Goal: Navigation & Orientation: Find specific page/section

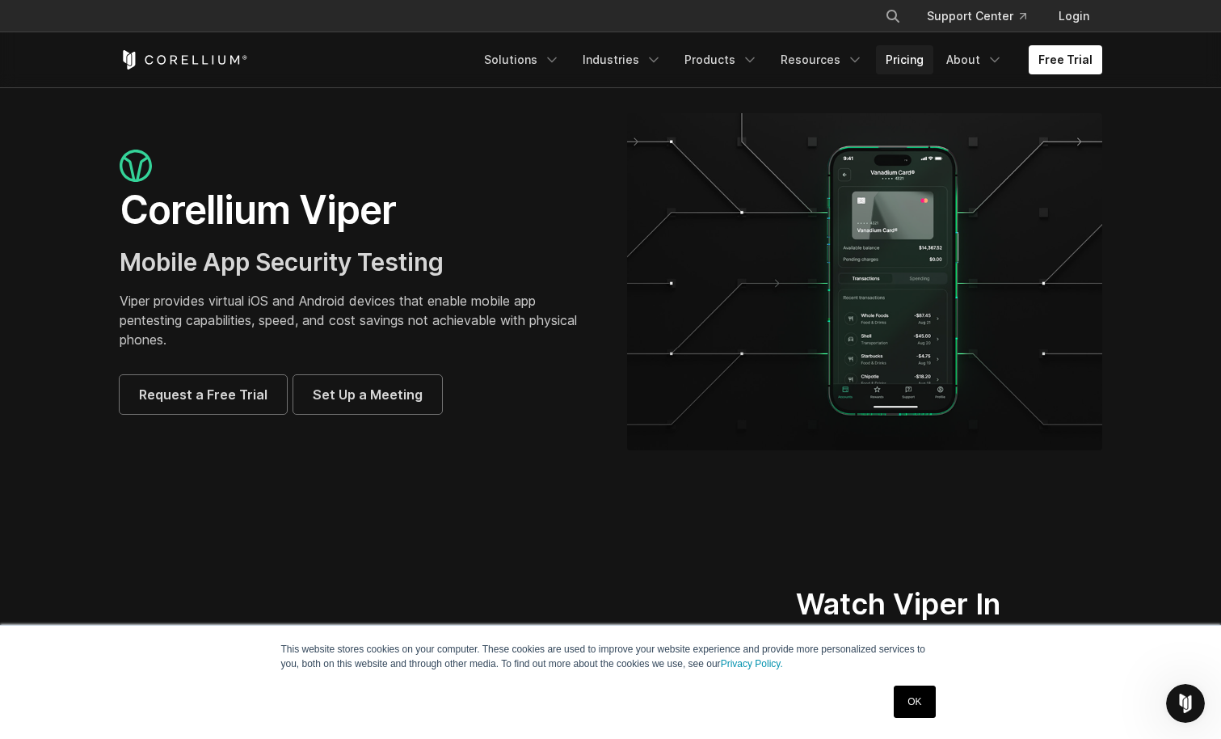
click at [900, 55] on link "Pricing" at bounding box center [904, 59] width 57 height 29
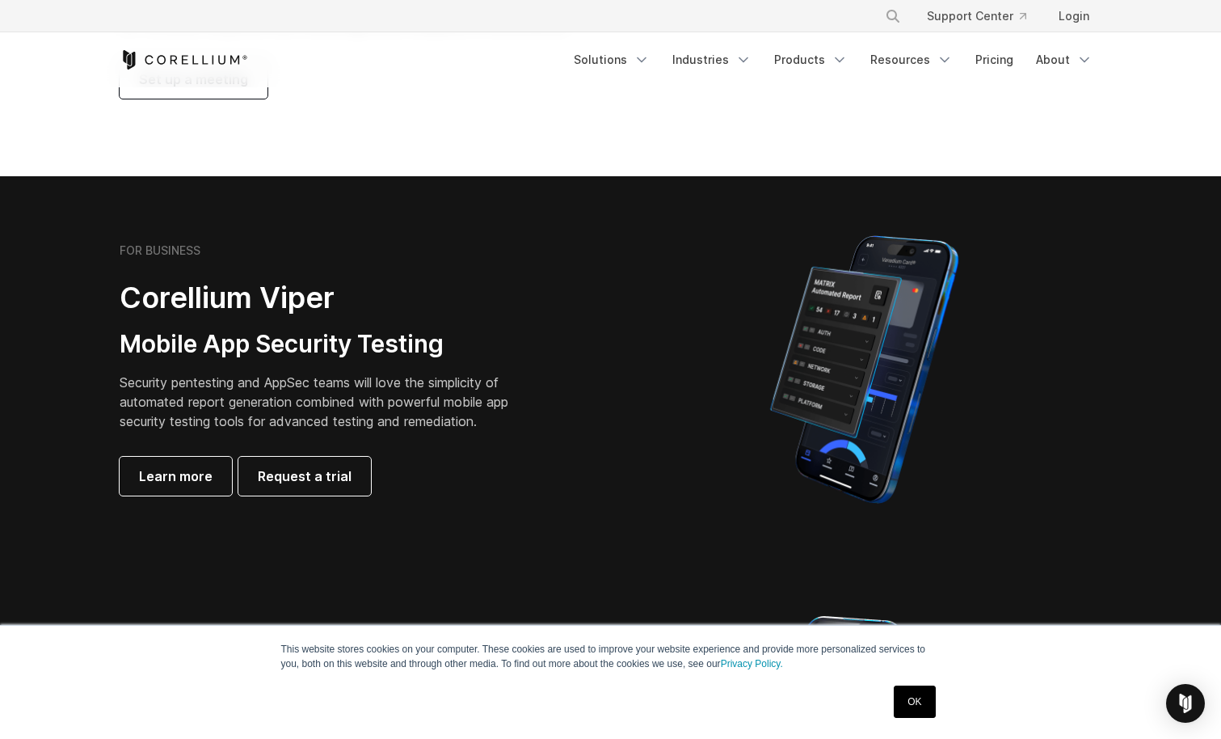
scroll to position [241, 0]
click at [200, 476] on span "Learn more" at bounding box center [176, 475] width 74 height 19
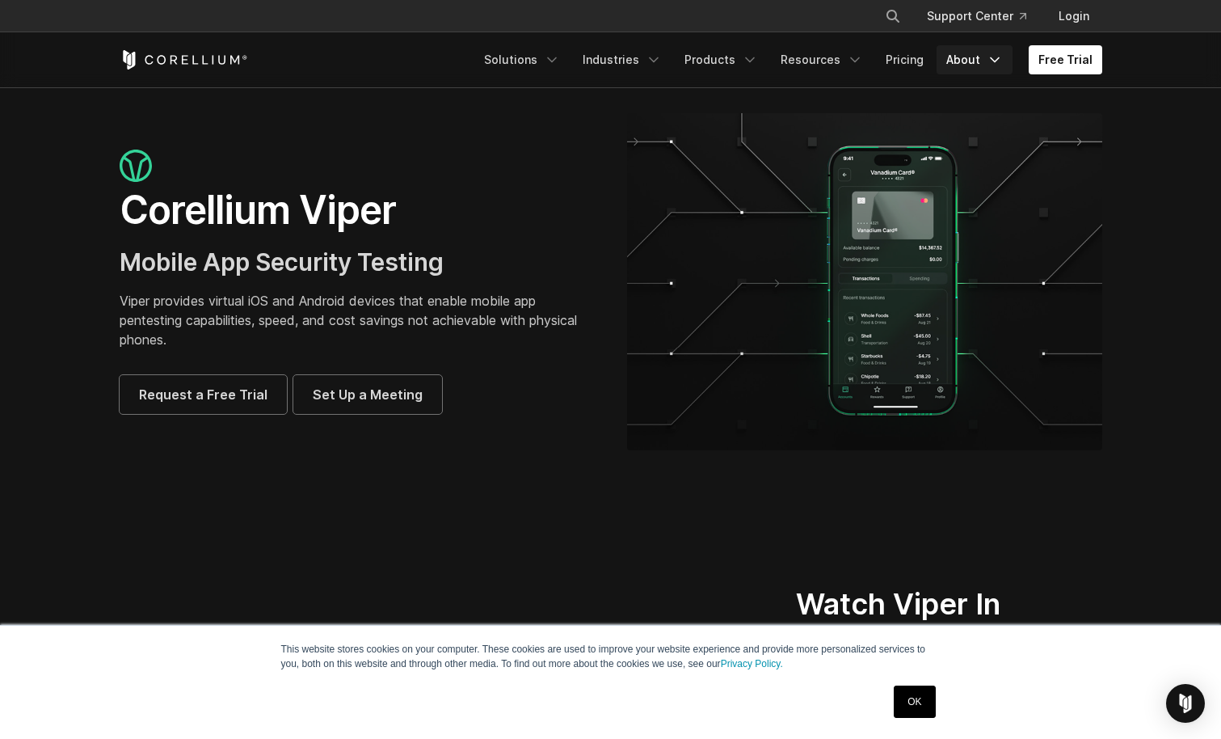
click at [970, 58] on link "About" at bounding box center [975, 59] width 76 height 29
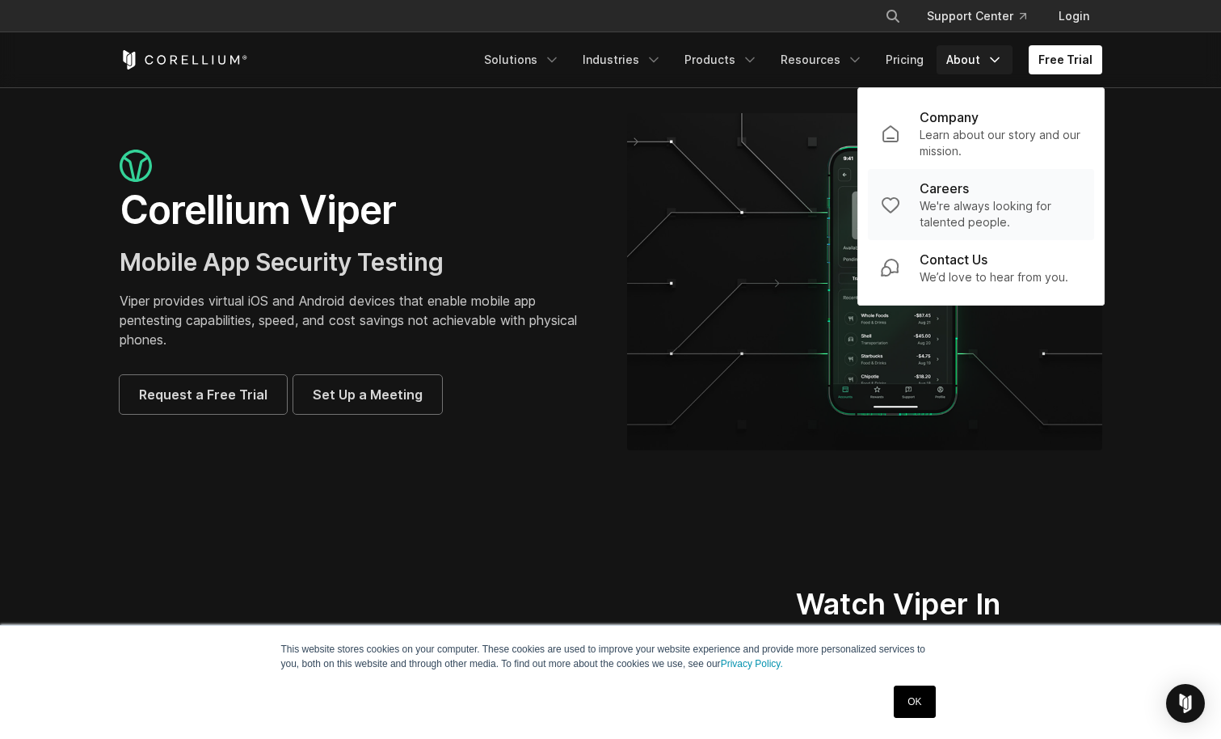
click at [946, 183] on p "Careers" at bounding box center [944, 188] width 49 height 19
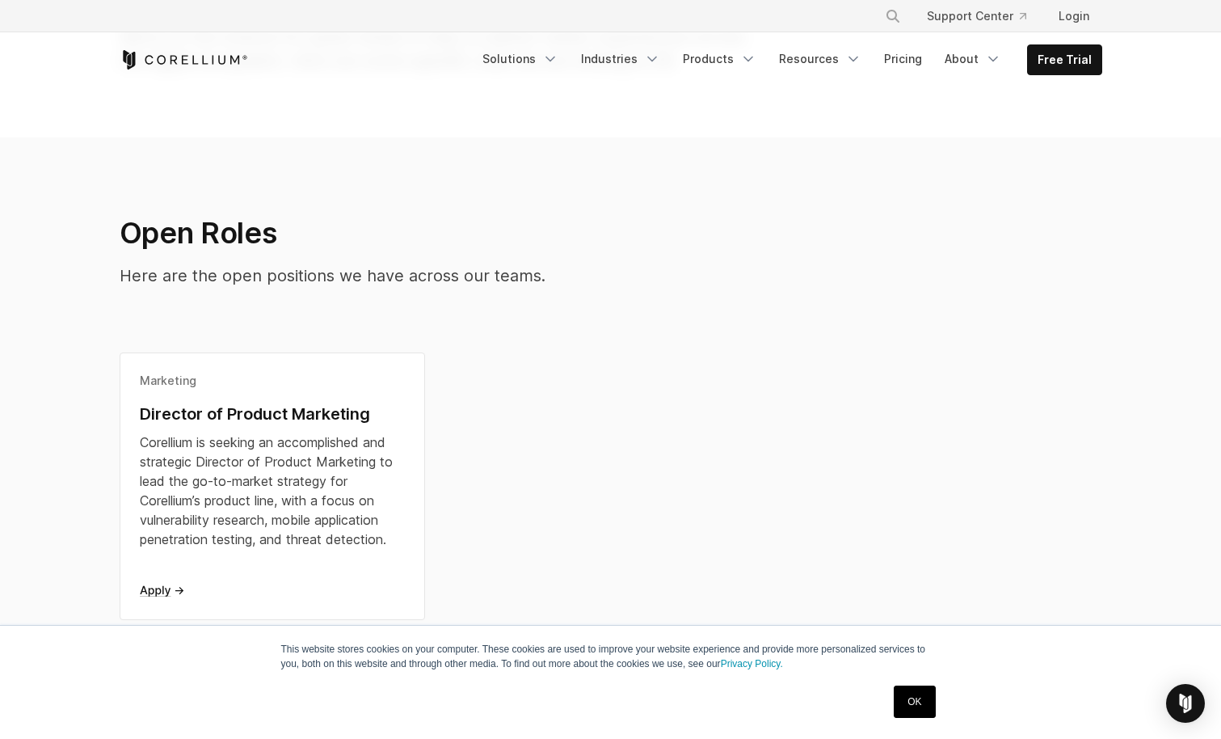
scroll to position [309, 0]
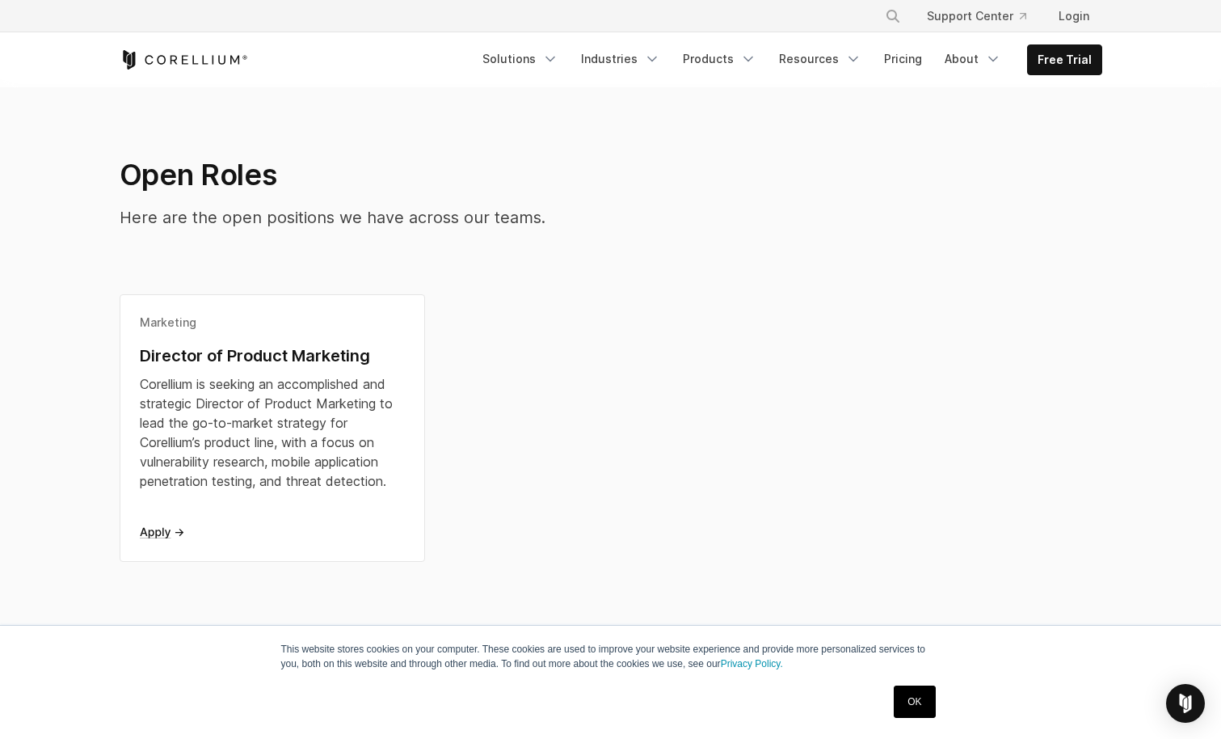
click at [215, 57] on icon "Corellium Home" at bounding box center [184, 59] width 129 height 19
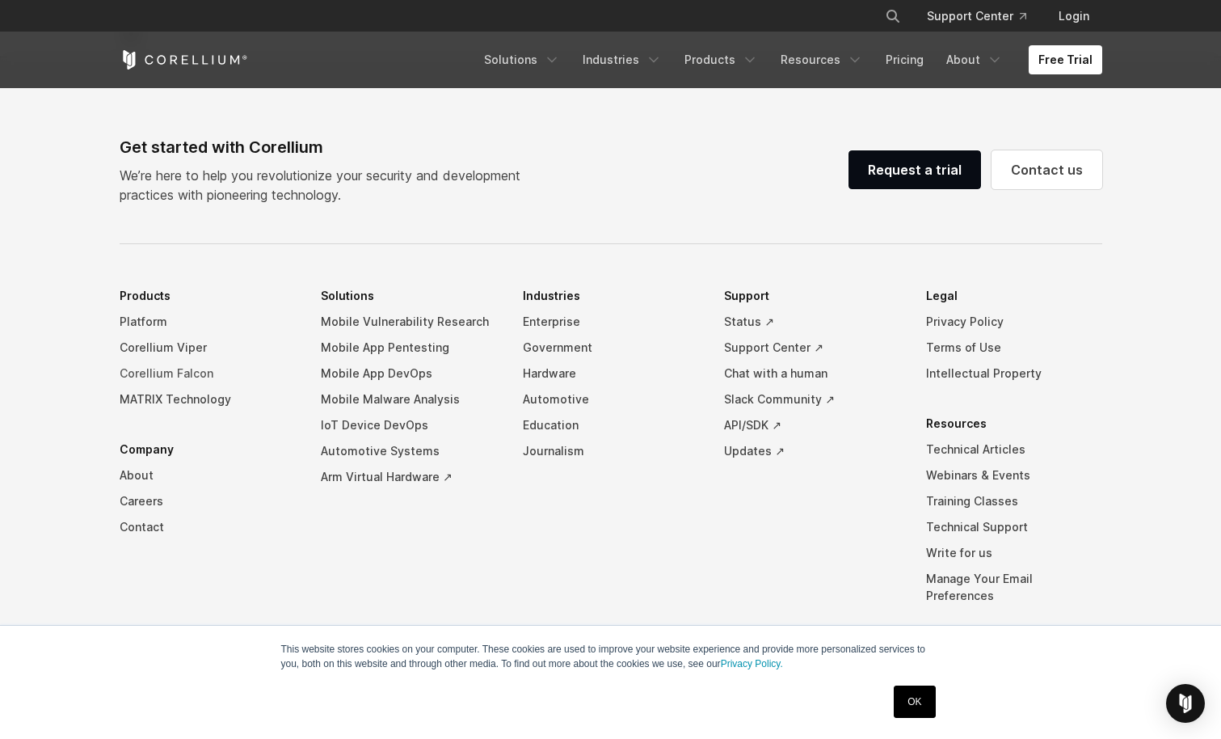
scroll to position [3759, 0]
click at [341, 487] on link "Arm Virtual Hardware ↗" at bounding box center [409, 475] width 176 height 26
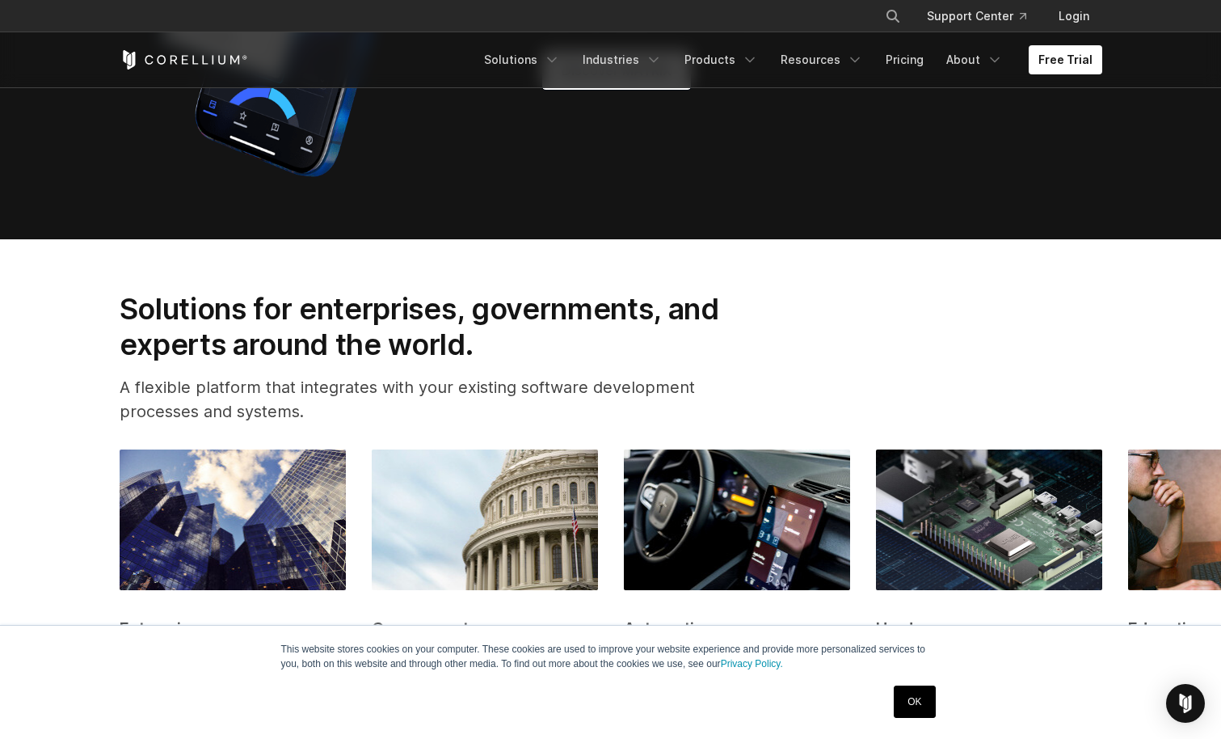
scroll to position [1450, 0]
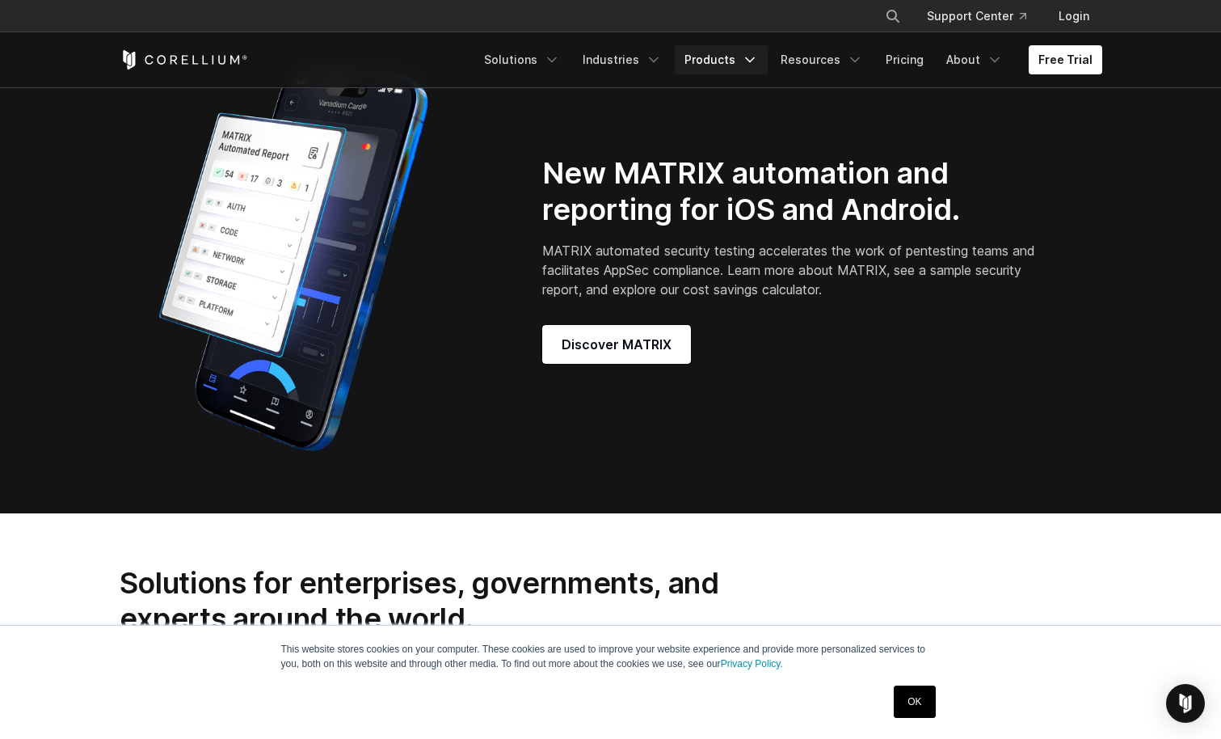
click at [728, 58] on link "Products" at bounding box center [721, 59] width 93 height 29
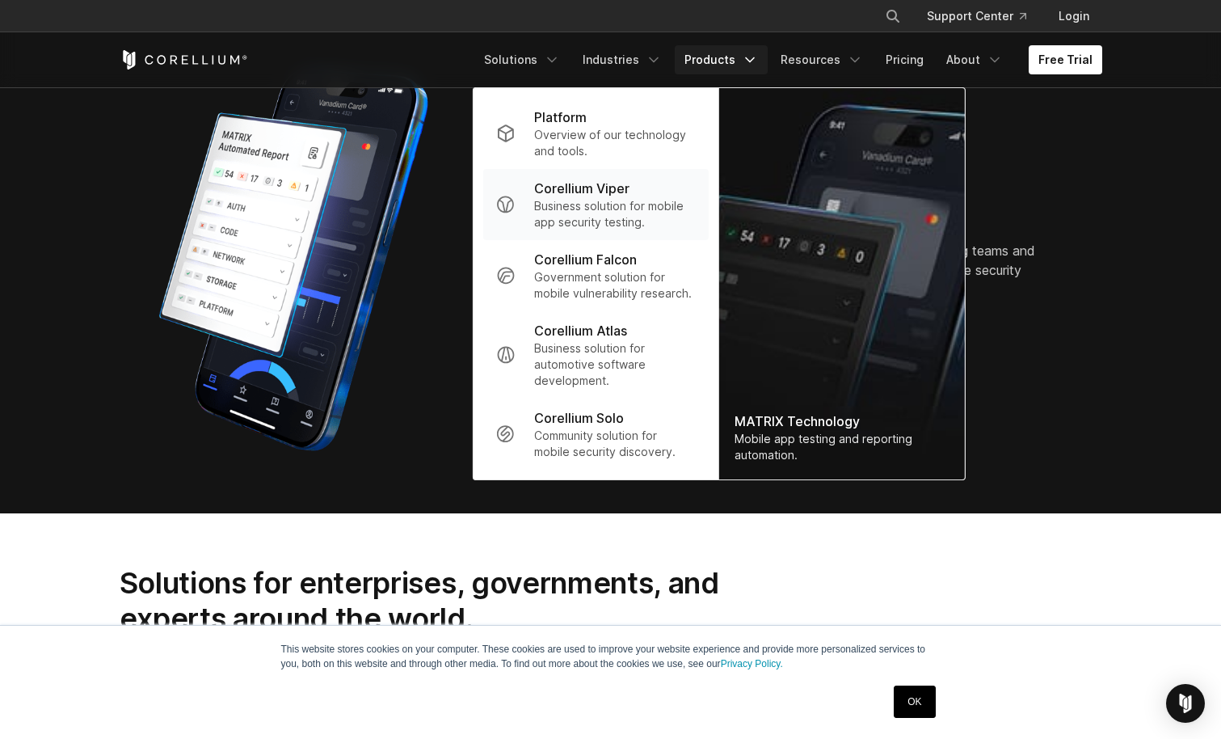
click at [609, 182] on p "Corellium Viper" at bounding box center [581, 188] width 95 height 19
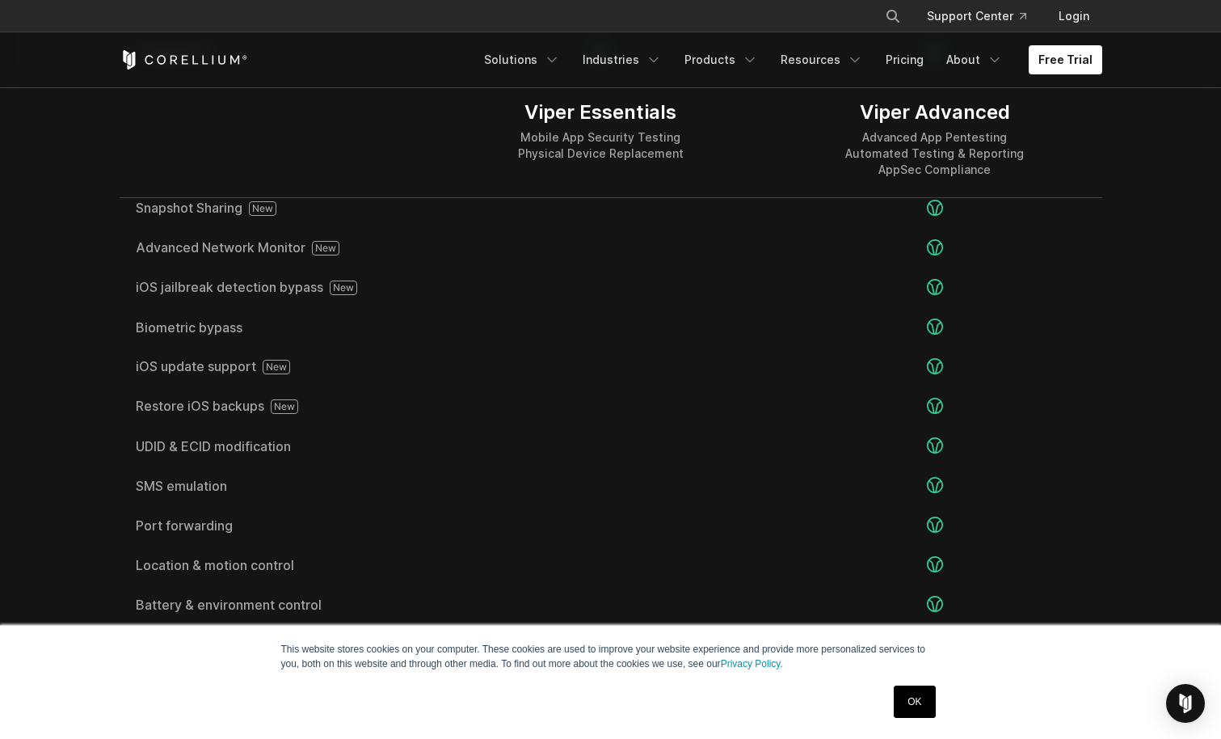
scroll to position [2879, 0]
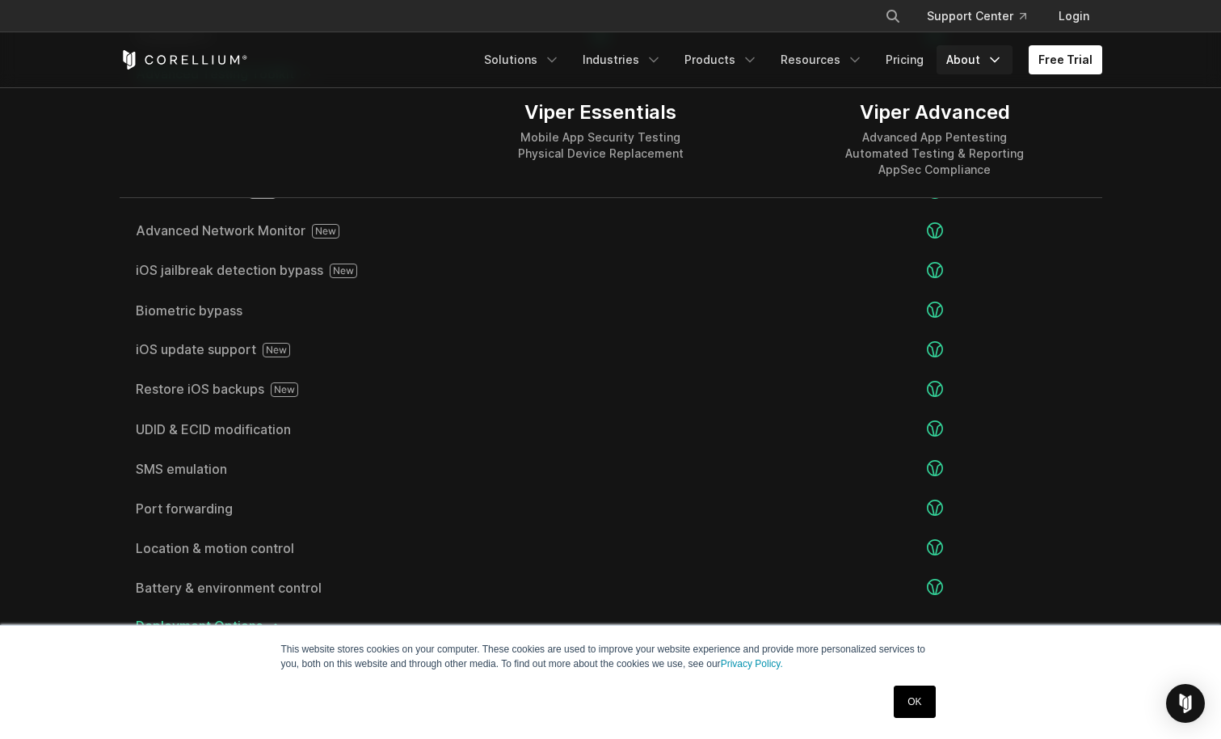
click at [985, 52] on link "About" at bounding box center [975, 59] width 76 height 29
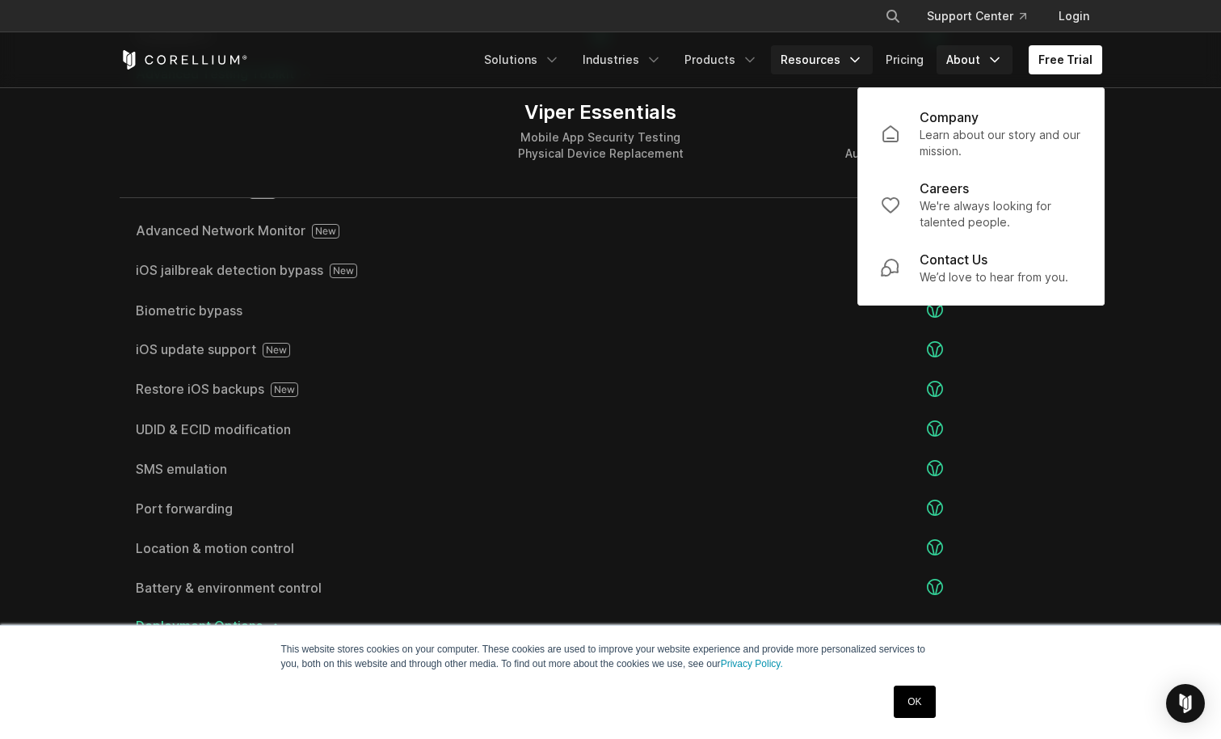
click at [825, 50] on link "Resources" at bounding box center [822, 59] width 102 height 29
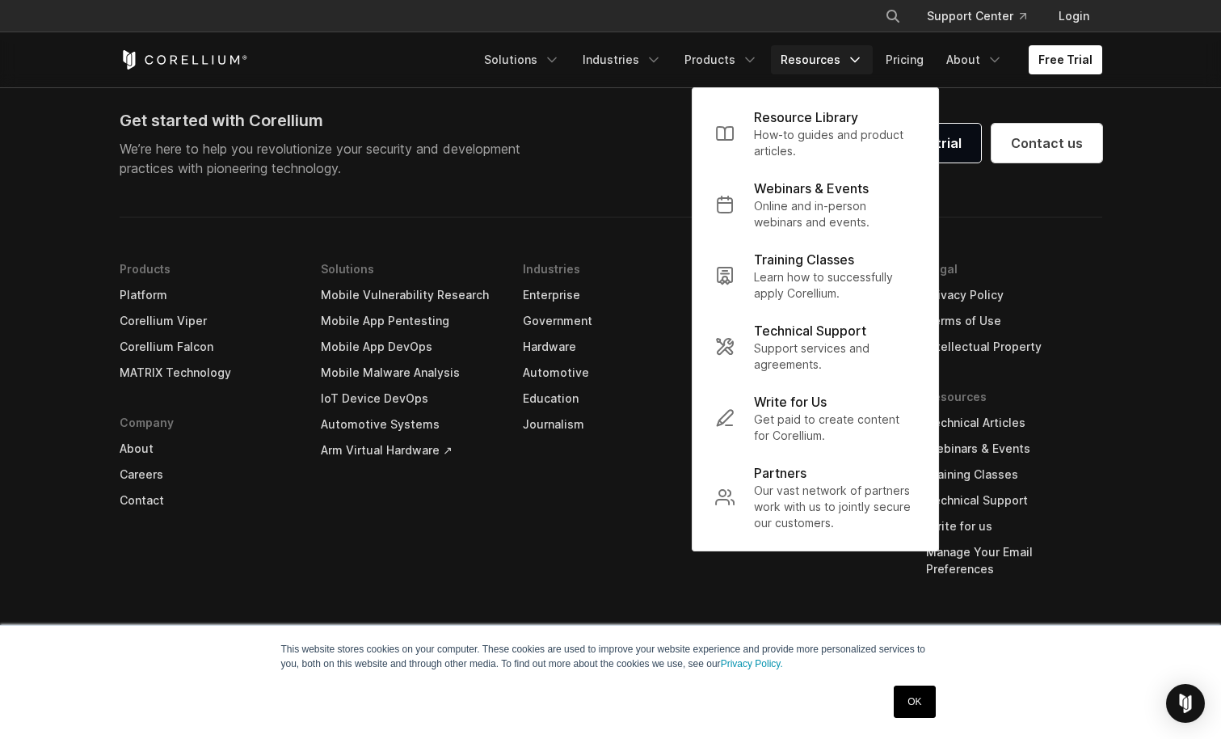
scroll to position [4784, 0]
click at [387, 614] on div "Get started with Corellium We’re here to help you revolutionize your security a…" at bounding box center [610, 416] width 1015 height 615
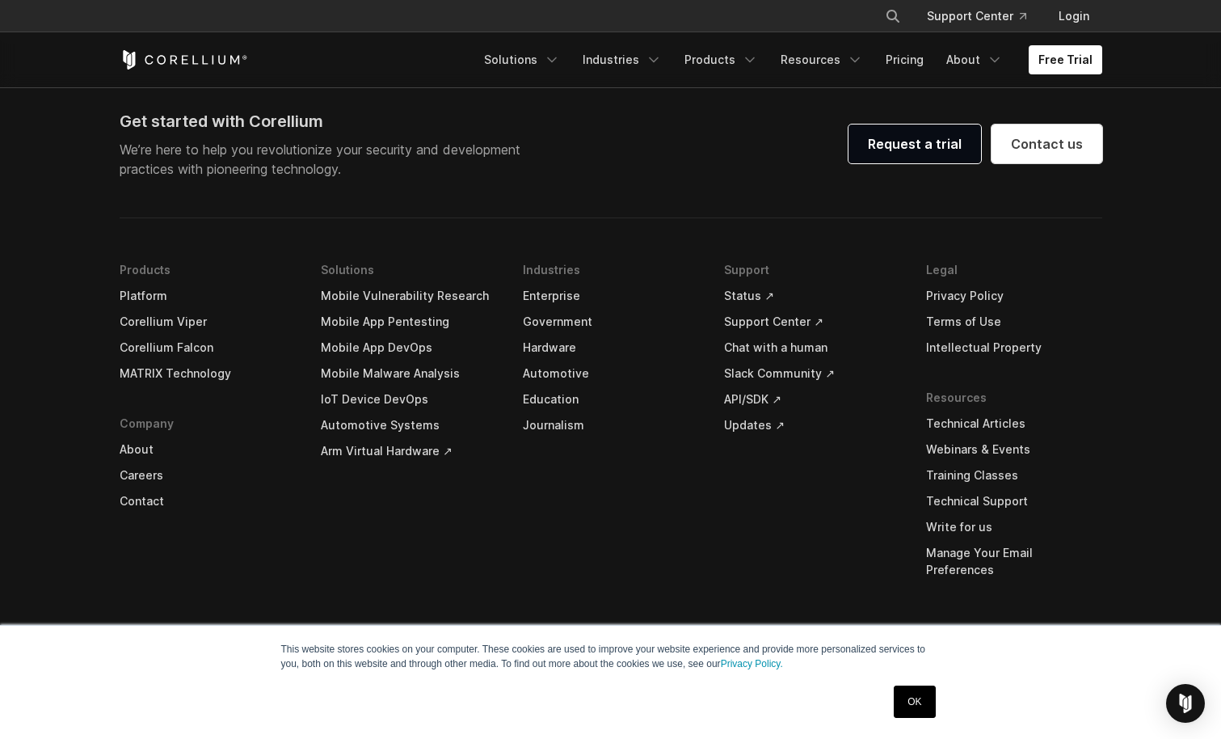
click at [757, 400] on link "API/SDK ↗" at bounding box center [812, 399] width 176 height 26
